Goal: Find contact information: Find contact information

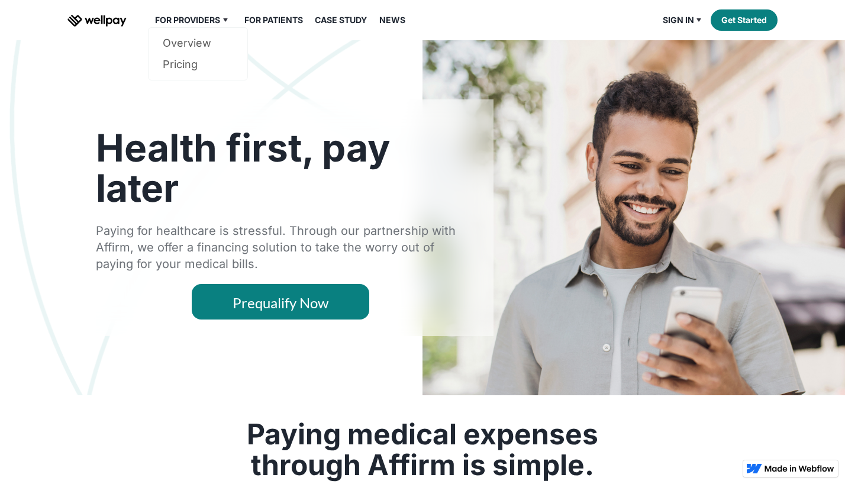
click at [218, 20] on div "For Providers" at bounding box center [187, 20] width 65 height 14
click at [216, 19] on div "For Providers" at bounding box center [187, 20] width 65 height 14
click at [209, 47] on link "Overview" at bounding box center [198, 43] width 70 height 21
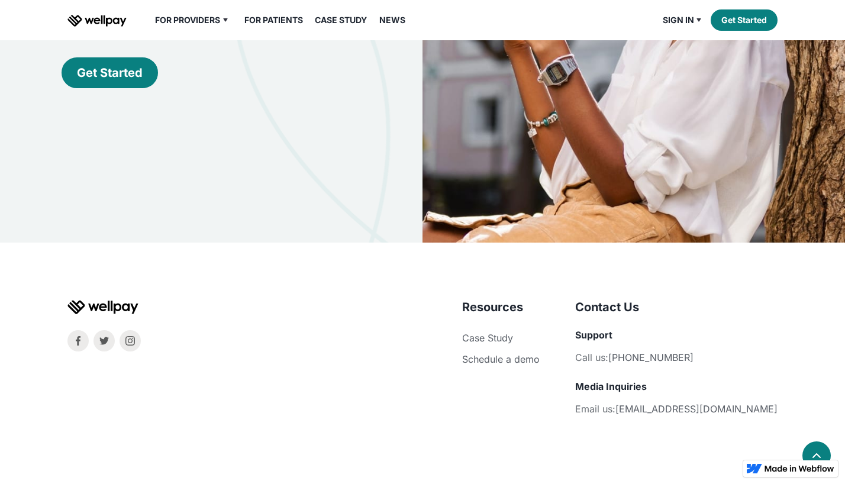
scroll to position [505, 0]
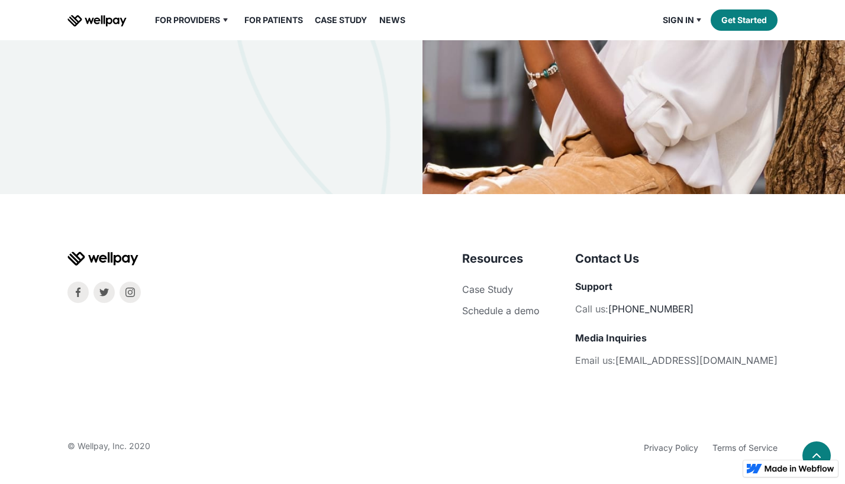
click at [693, 304] on link "[PHONE_NUMBER]" at bounding box center [650, 309] width 85 height 12
drag, startPoint x: 745, startPoint y: 311, endPoint x: 679, endPoint y: 312, distance: 66.3
click at [679, 312] on li "Call us: 877-561-9579" at bounding box center [676, 309] width 202 height 18
drag, startPoint x: 679, startPoint y: 312, endPoint x: 684, endPoint y: 308, distance: 6.3
copy link "[PHONE_NUMBER]"
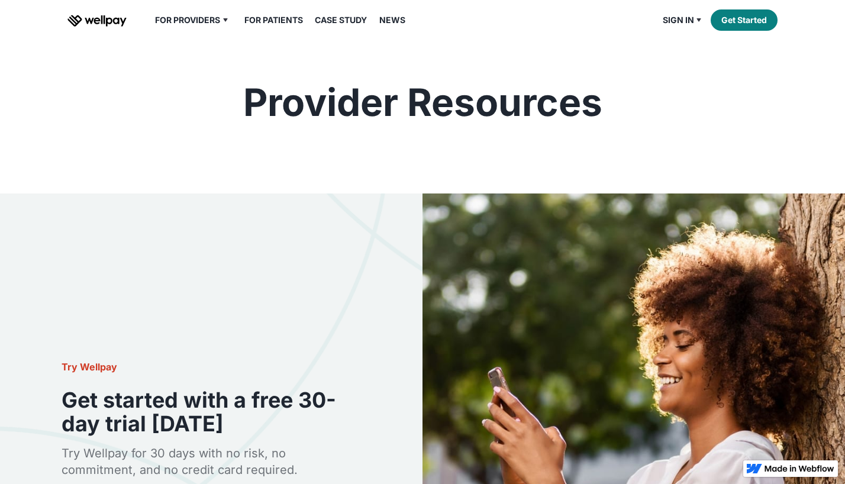
scroll to position [0, 0]
